Goal: Task Accomplishment & Management: Manage account settings

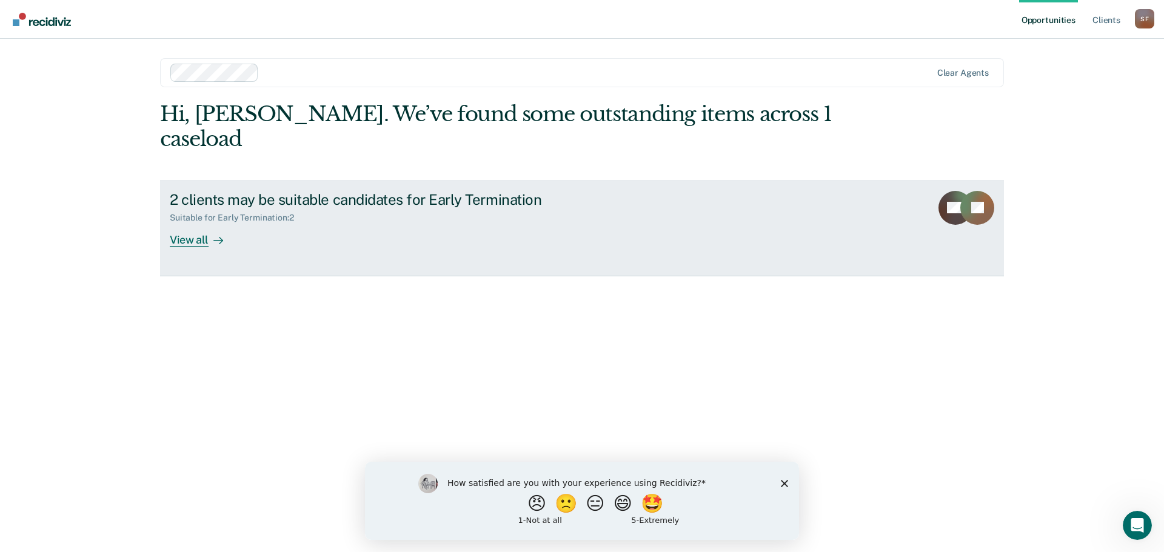
click at [196, 223] on div "View all" at bounding box center [204, 235] width 68 height 24
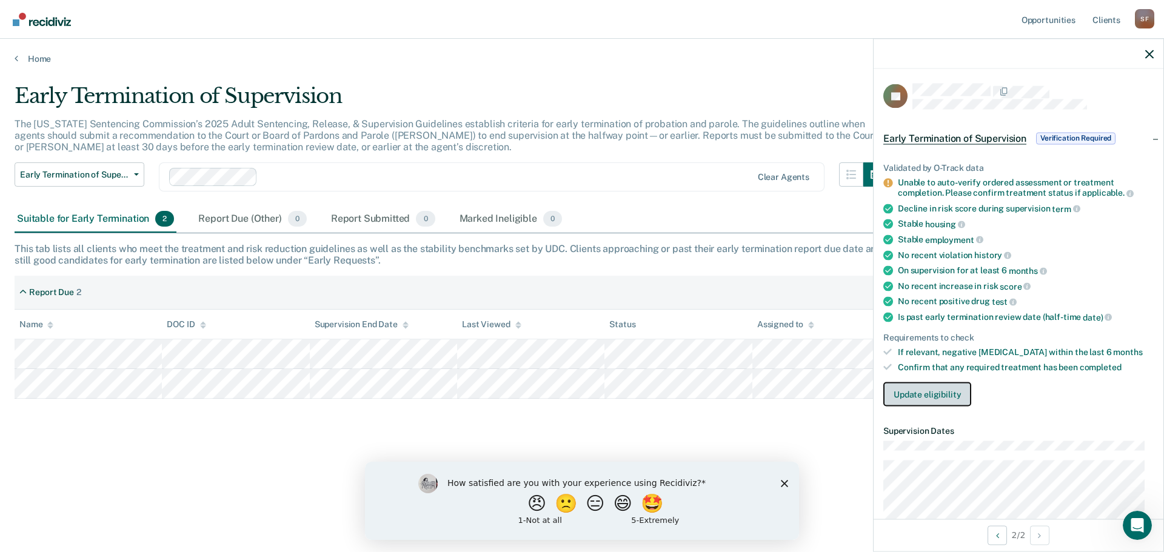
click at [954, 395] on button "Update eligibility" at bounding box center [928, 394] width 88 height 24
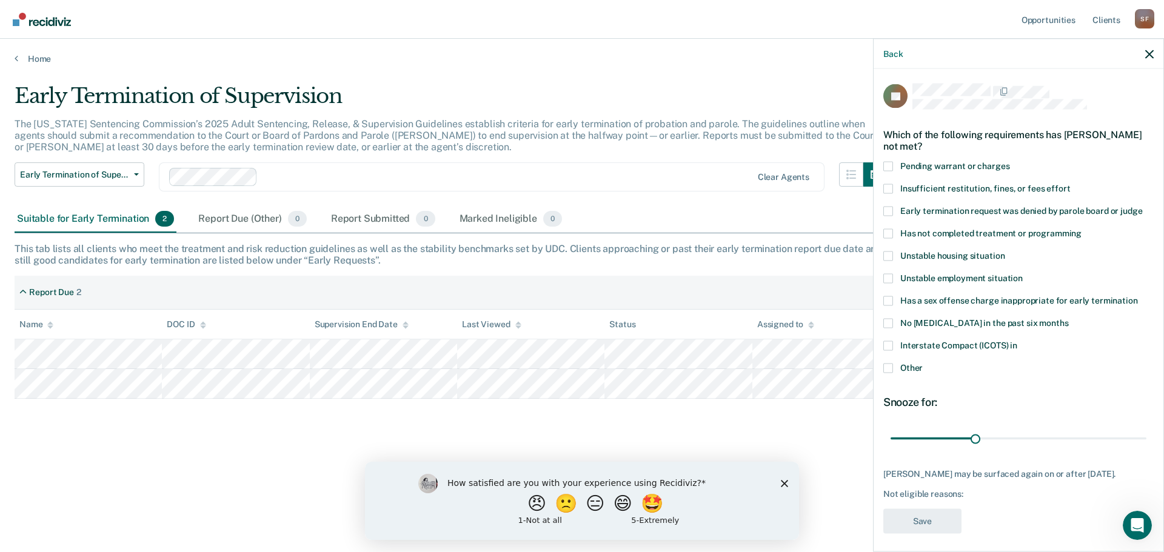
click at [891, 367] on span at bounding box center [889, 368] width 10 height 10
click at [923, 363] on input "Other" at bounding box center [923, 363] width 0 height 0
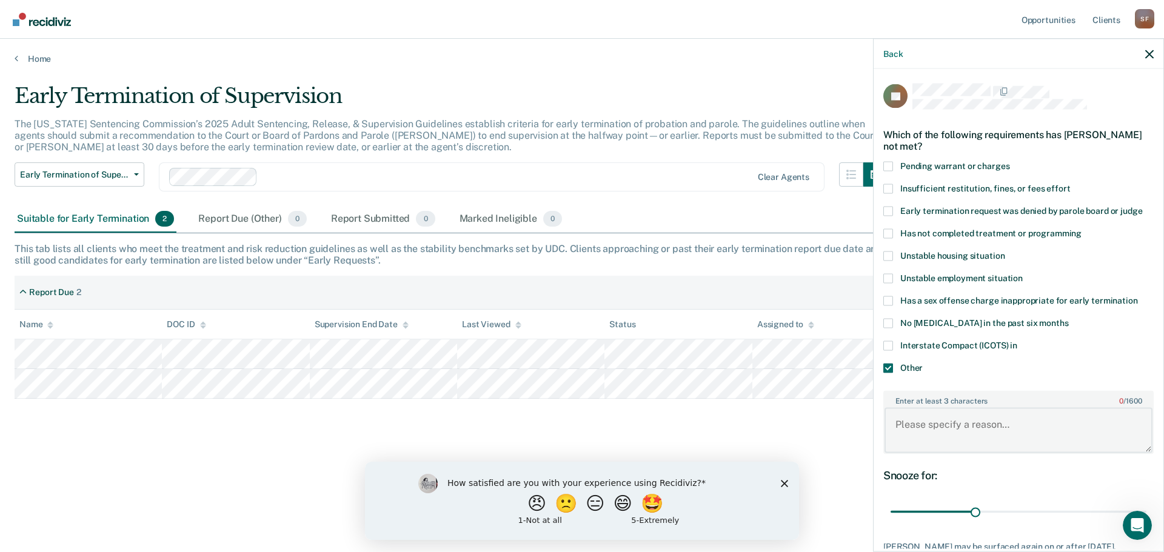
click at [984, 434] on textarea "Enter at least 3 characters 0 / 1600" at bounding box center [1019, 430] width 268 height 45
drag, startPoint x: 983, startPoint y: 425, endPoint x: 965, endPoint y: 453, distance: 33.0
click at [982, 425] on textarea "Needs to provide oroof of completing treatment,." at bounding box center [1019, 430] width 268 height 45
click at [1112, 424] on textarea "Needs to provide proof of completing treatment,." at bounding box center [1019, 430] width 268 height 45
click at [964, 438] on textarea "Needs to provide proof of completing treatment and proof of workm hours." at bounding box center [1019, 430] width 268 height 45
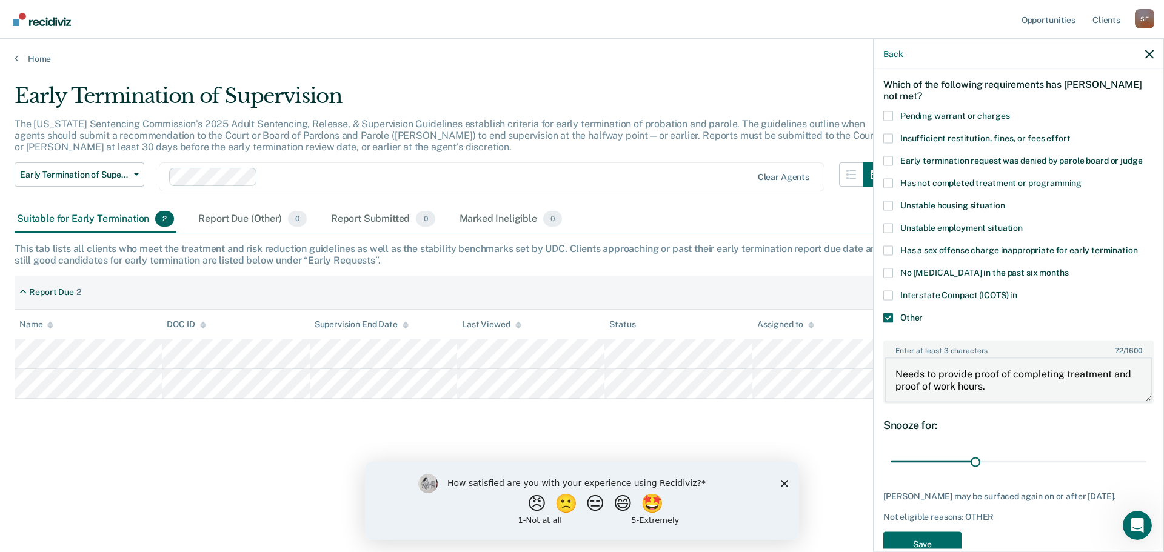
scroll to position [89, 0]
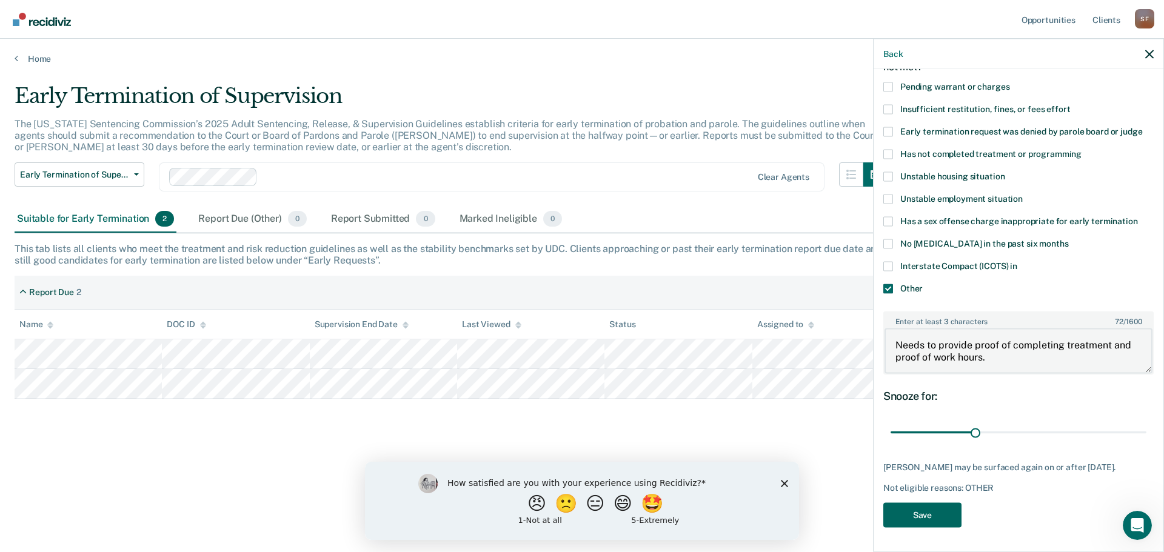
type textarea "Needs to provide proof of completing treatment and proof of work hours."
click at [930, 513] on button "Save" at bounding box center [923, 515] width 78 height 25
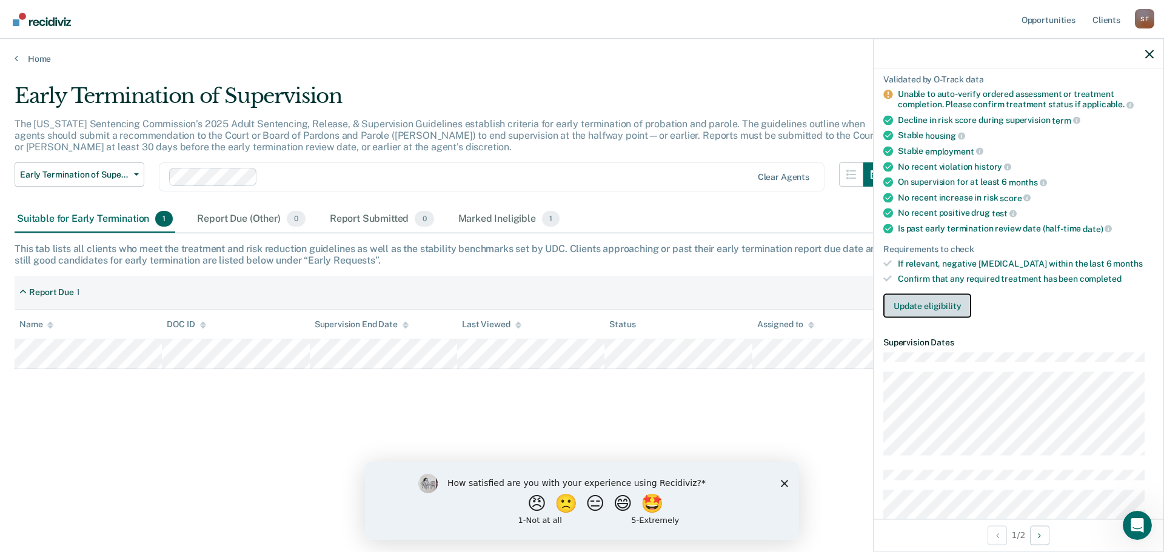
click at [923, 307] on button "Update eligibility" at bounding box center [928, 305] width 88 height 24
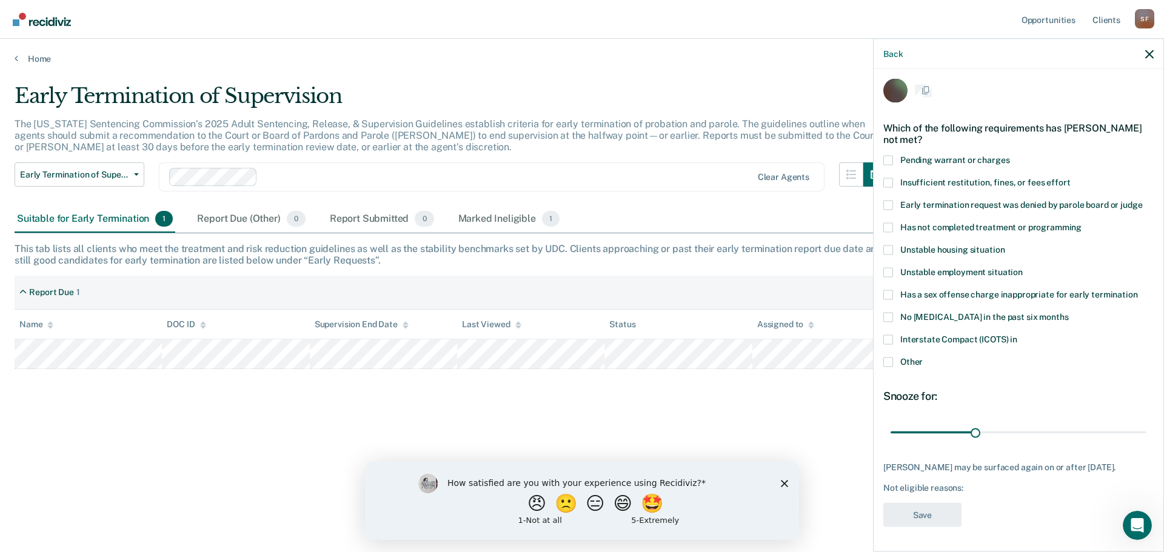
scroll to position [15, 0]
click at [889, 155] on span at bounding box center [889, 160] width 10 height 10
click at [1010, 155] on input "Pending warrant or charges" at bounding box center [1010, 155] width 0 height 0
click at [886, 357] on span at bounding box center [889, 362] width 10 height 10
click at [923, 357] on input "Other" at bounding box center [923, 357] width 0 height 0
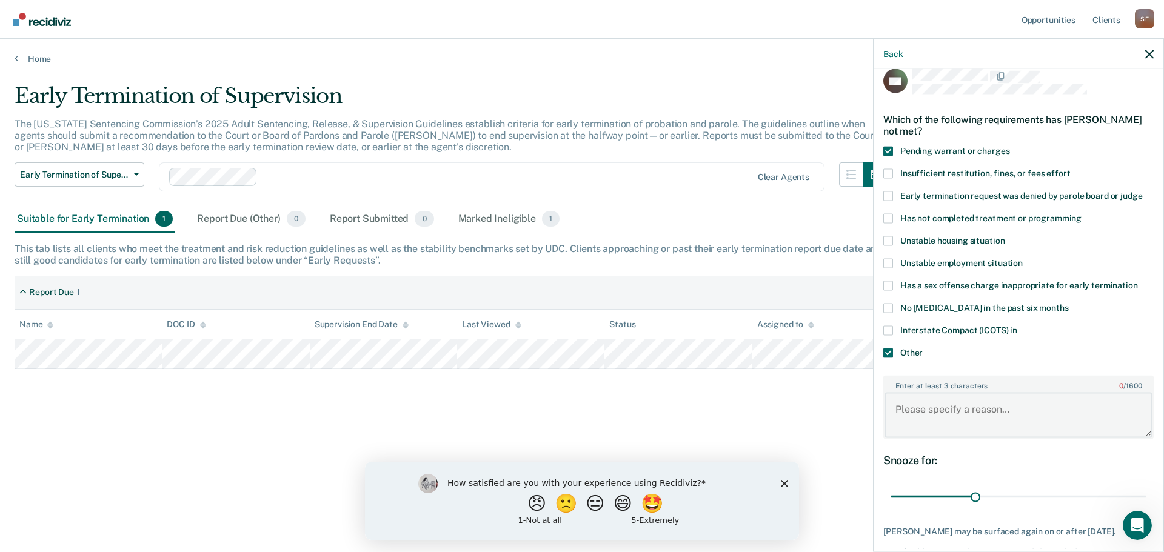
click at [933, 412] on textarea "Enter at least 3 characters 0 / 1600" at bounding box center [1019, 415] width 268 height 45
click at [1003, 421] on textarea "Need proof of completing treatment and work hours. New charges ofr possesion an…" at bounding box center [1019, 415] width 268 height 45
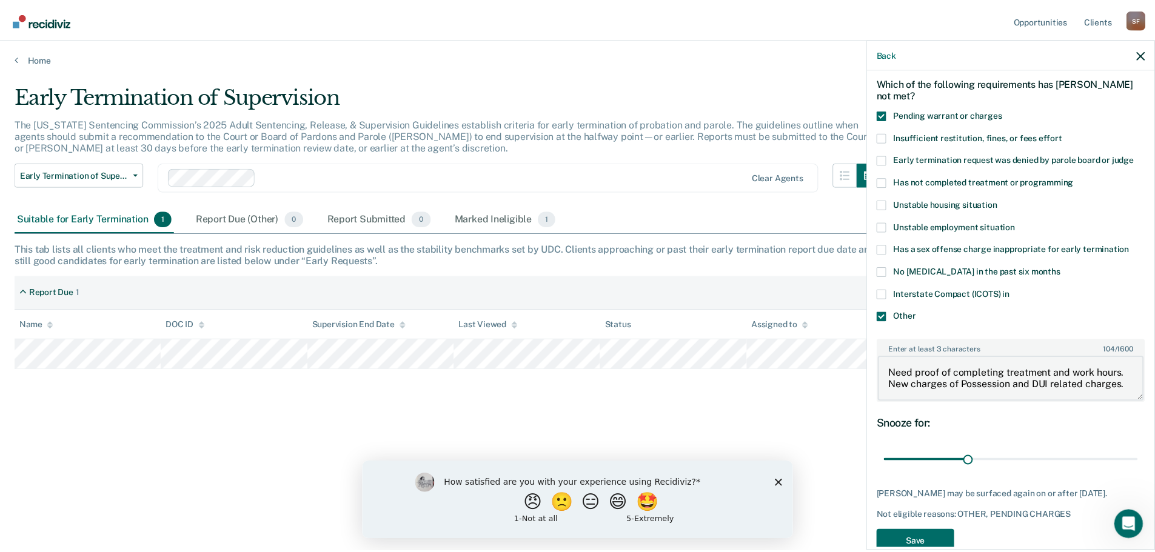
scroll to position [89, 0]
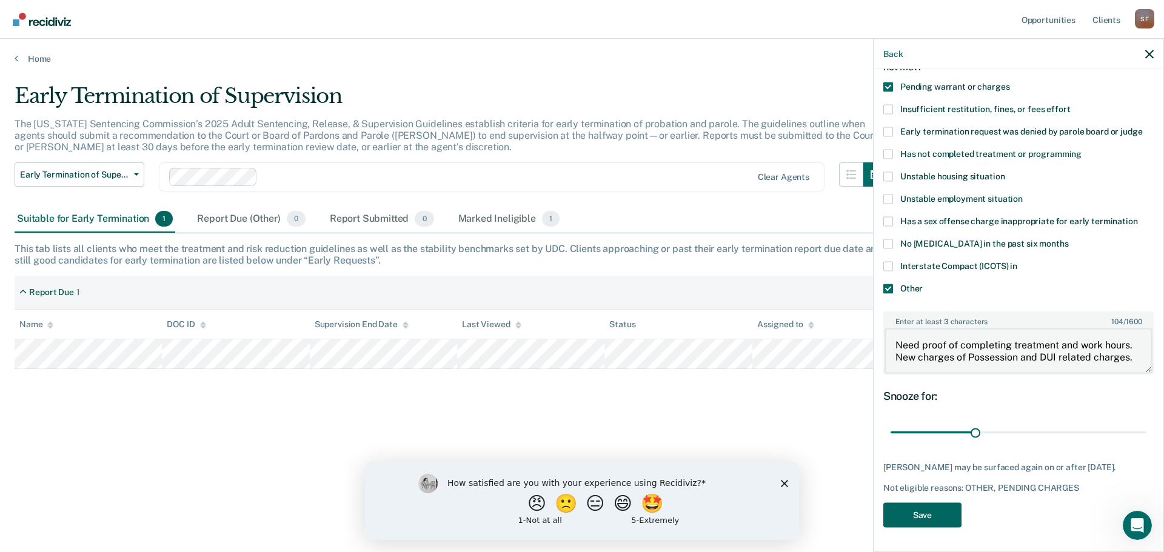
type textarea "Need proof of completing treatment and work hours. New charges of Possession an…"
click at [944, 516] on button "Save" at bounding box center [923, 515] width 78 height 25
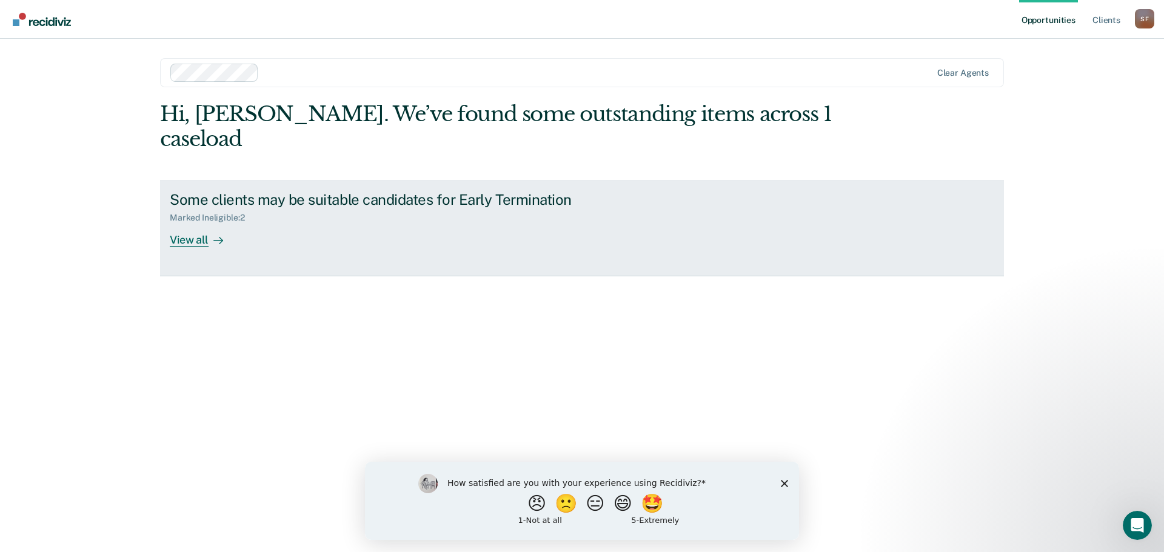
click at [193, 223] on div "View all" at bounding box center [204, 235] width 68 height 24
